Goal: Information Seeking & Learning: Learn about a topic

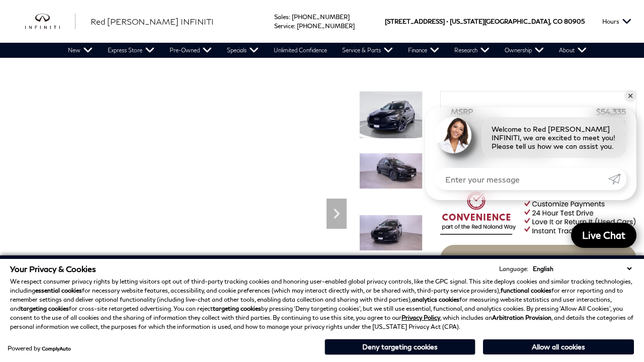
scroll to position [476, 0]
